Goal: Transaction & Acquisition: Purchase product/service

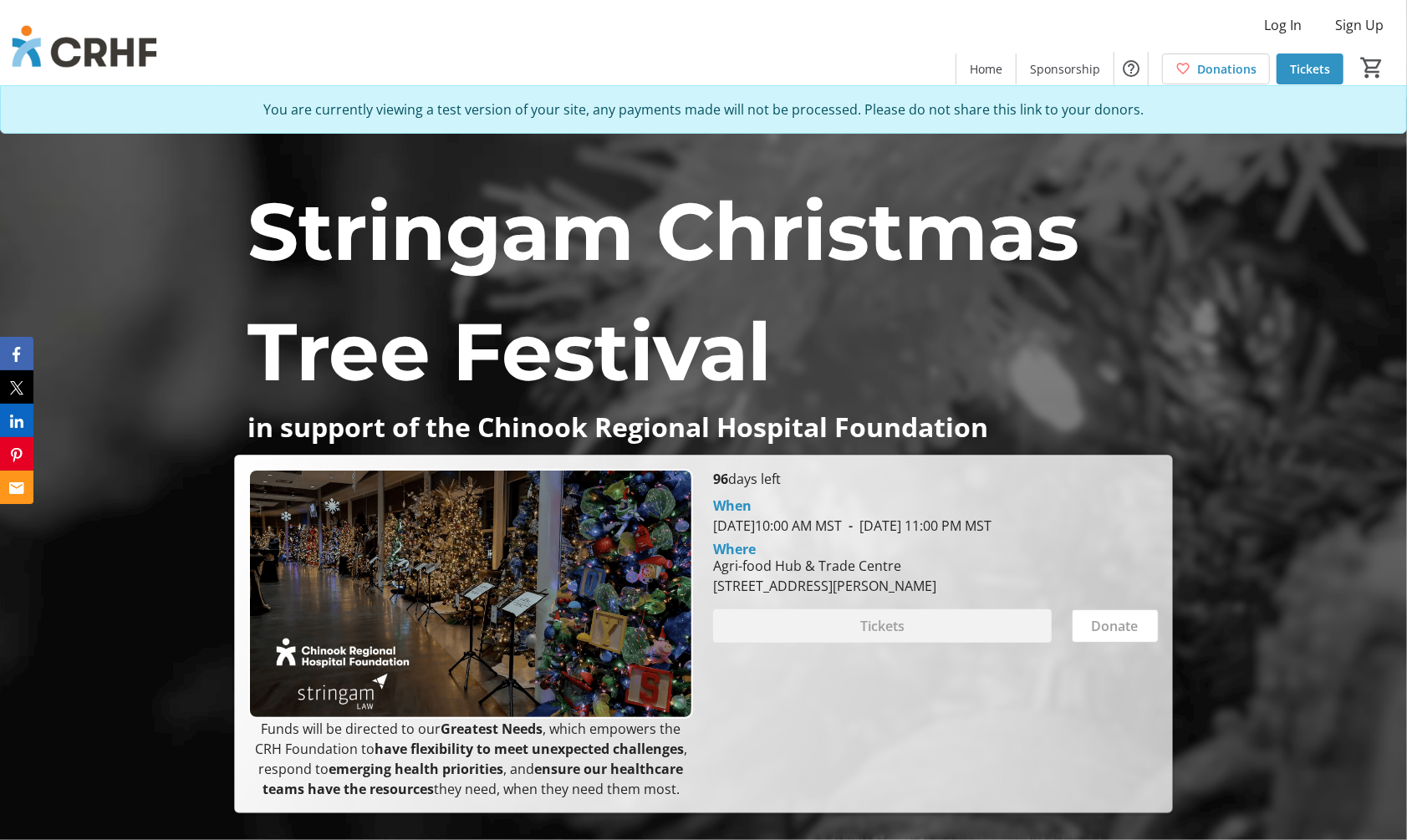
click at [1306, 68] on span "Tickets" at bounding box center [1310, 69] width 40 height 17
click at [271, 187] on span "Stringam Christmas Tree Festival" at bounding box center [663, 290] width 831 height 218
click at [256, 222] on span "Stringam Christmas Tree Festival" at bounding box center [663, 290] width 831 height 218
